Goal: Task Accomplishment & Management: Use online tool/utility

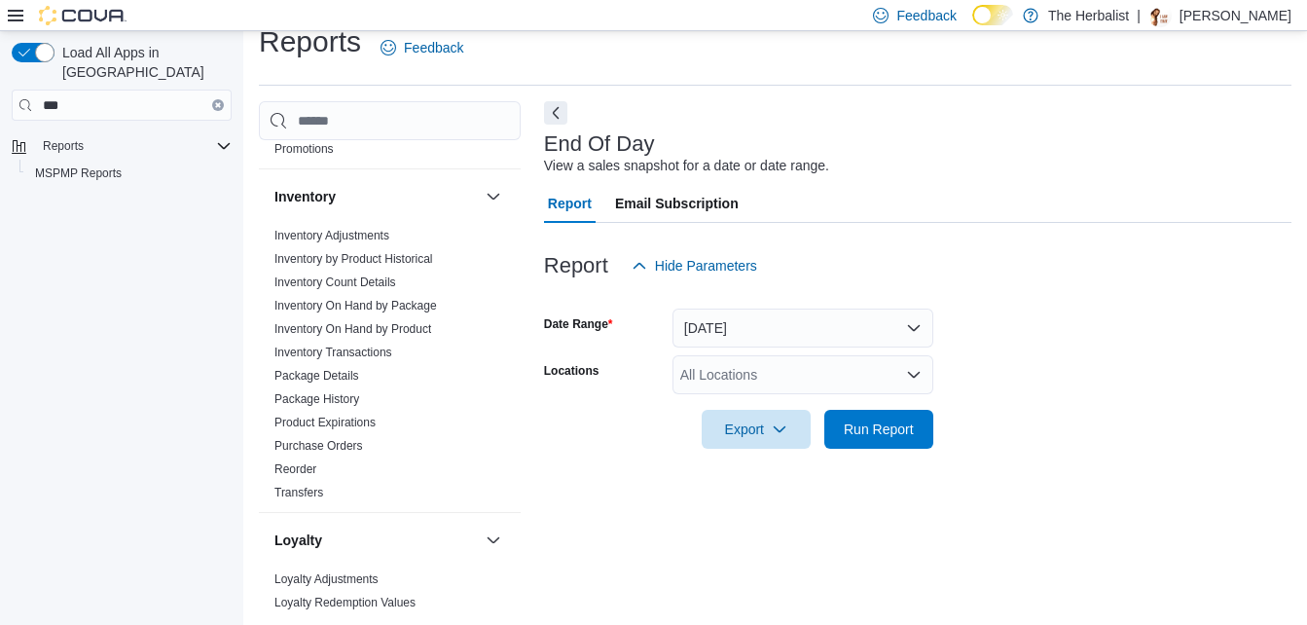
scroll to position [195, 0]
click at [104, 165] on span "MSPMP Reports" at bounding box center [78, 173] width 87 height 16
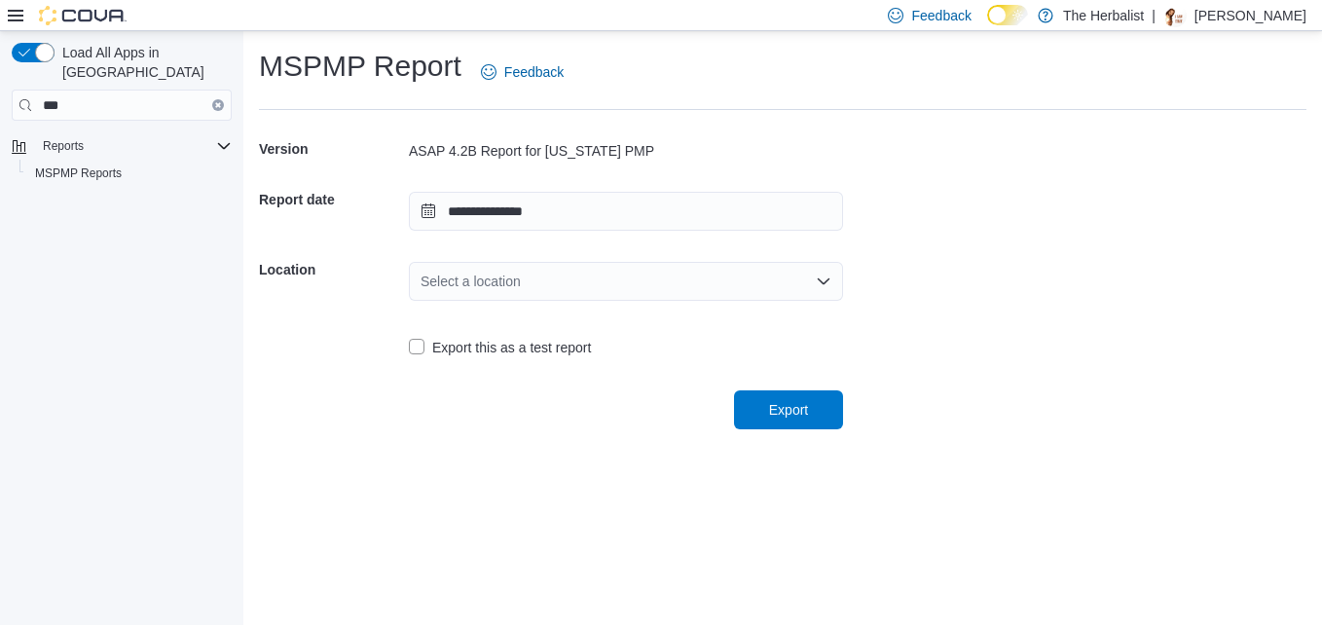
click at [818, 285] on icon "Open list of options" at bounding box center [824, 282] width 16 height 16
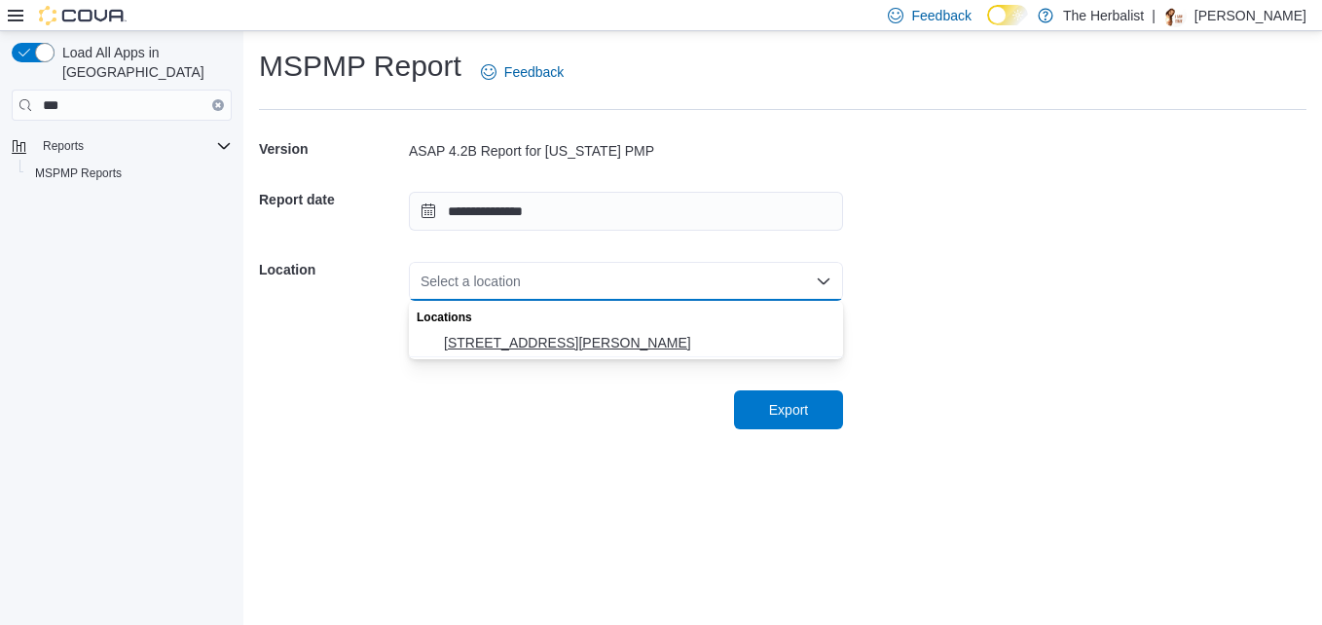
click at [607, 342] on span "[STREET_ADDRESS][PERSON_NAME]" at bounding box center [637, 342] width 387 height 19
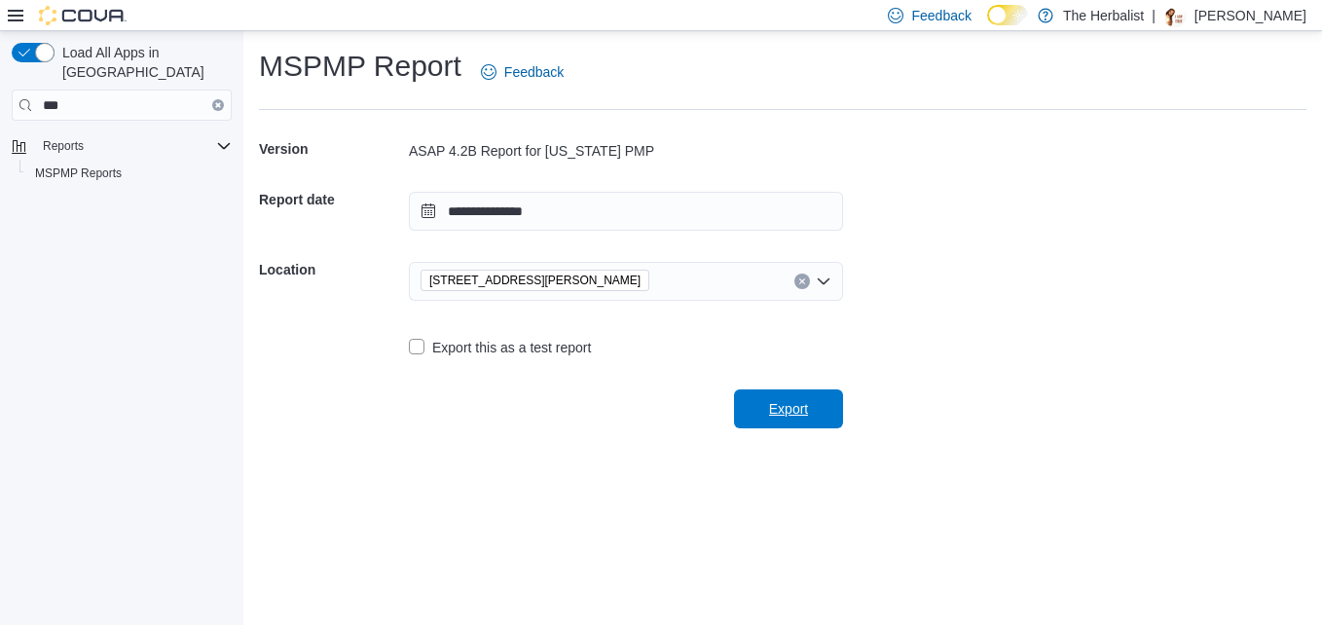
click at [784, 417] on span "Export" at bounding box center [788, 408] width 39 height 19
